Goal: Find specific page/section: Find specific page/section

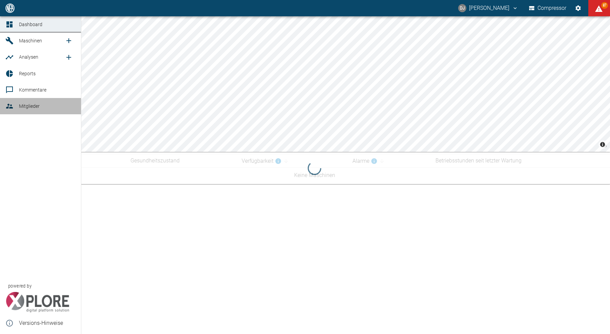
click at [19, 105] on span "Mitglieder" at bounding box center [29, 105] width 21 height 5
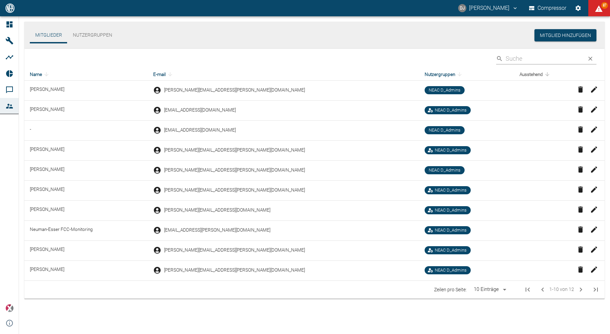
click at [551, 76] on span "Ausstehend" at bounding box center [535, 74] width 32 height 8
click at [548, 75] on icon at bounding box center [547, 74] width 6 height 6
click at [549, 75] on icon at bounding box center [547, 74] width 6 height 6
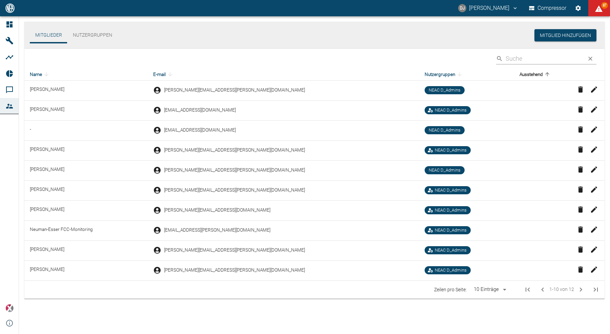
click at [549, 75] on icon at bounding box center [547, 74] width 6 height 6
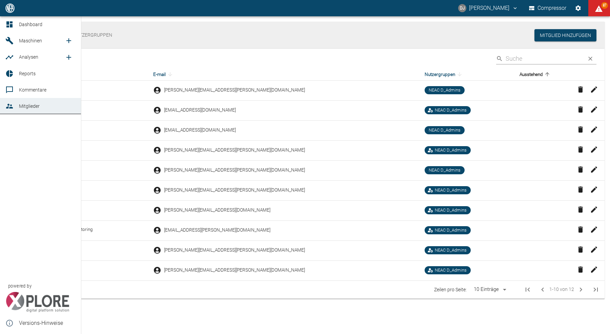
click at [12, 42] on icon at bounding box center [9, 40] width 7 height 7
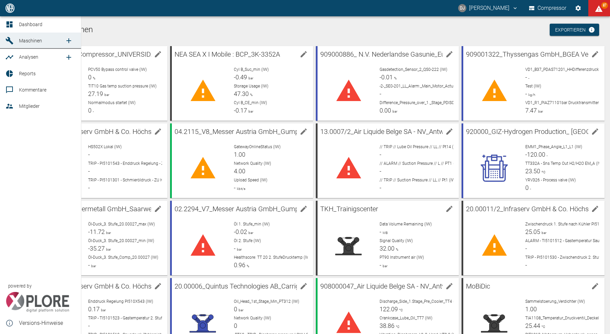
click at [15, 24] on div at bounding box center [10, 24] width 10 height 8
